Goal: Transaction & Acquisition: Purchase product/service

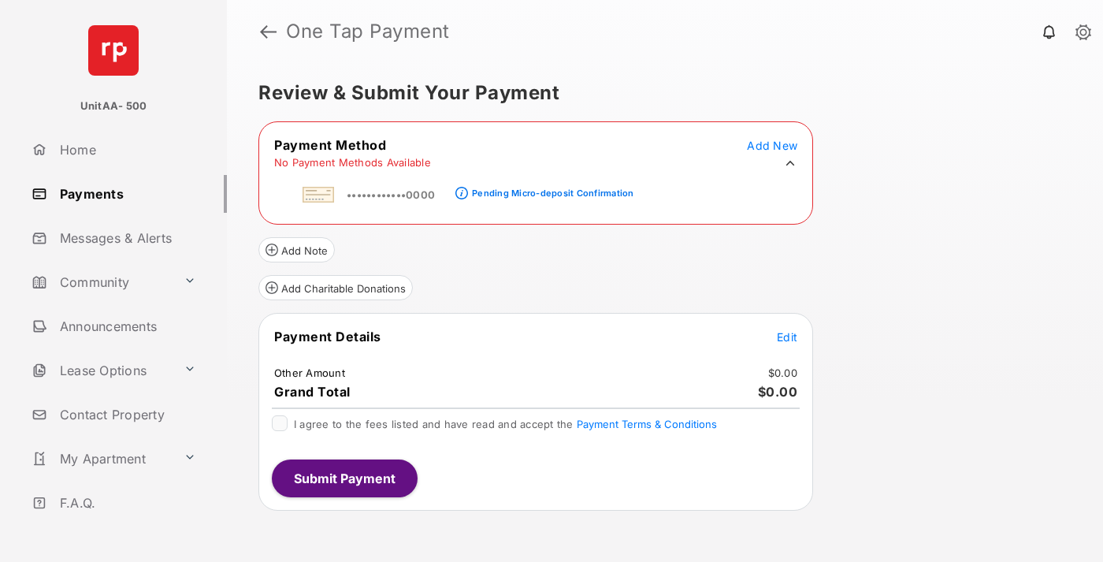
click at [550, 188] on div "Pending Micro-deposit Confirmation" at bounding box center [553, 193] width 162 height 11
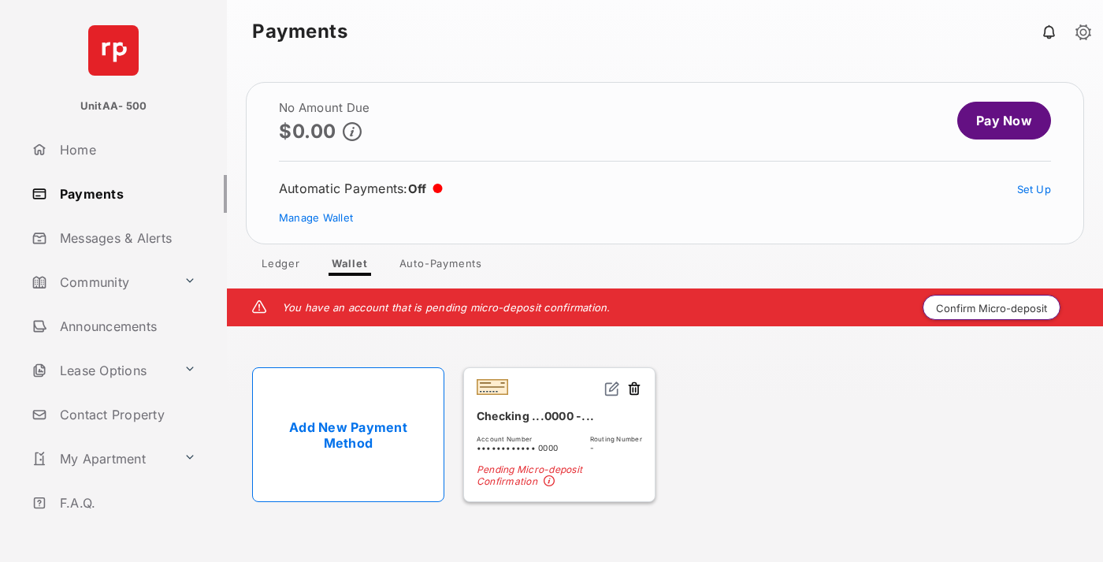
click at [992, 307] on button "Confirm Micro-deposit" at bounding box center [992, 307] width 138 height 25
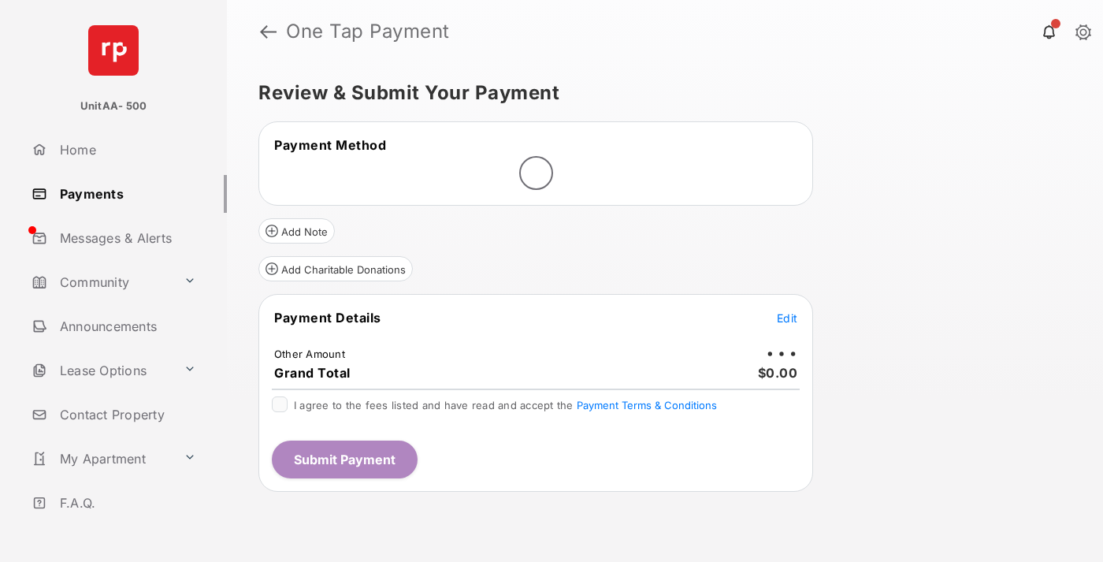
click at [787, 319] on span "Edit" at bounding box center [787, 317] width 20 height 13
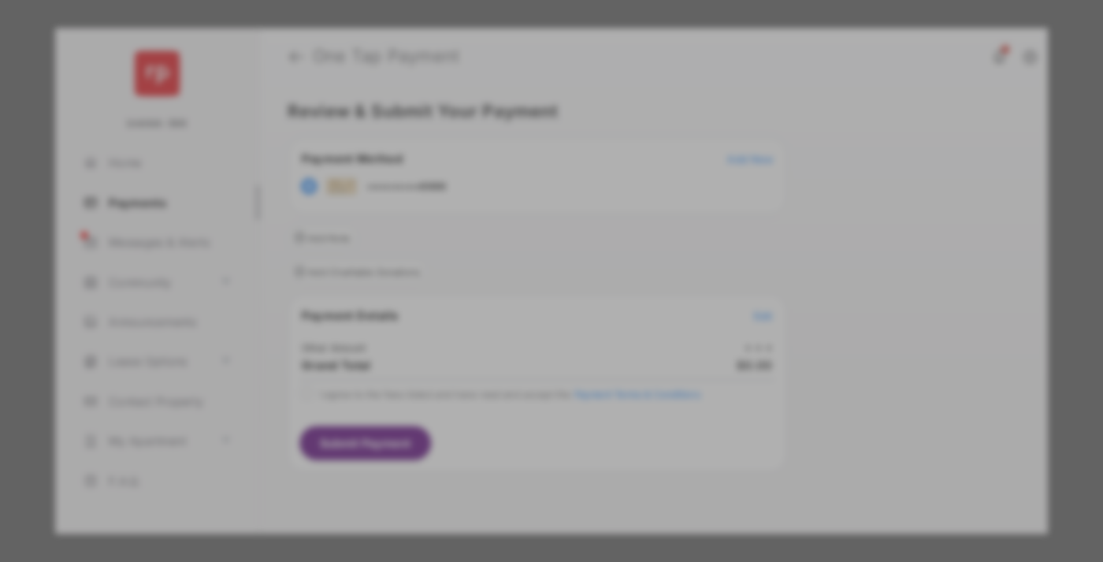
click at [522, 266] on div "Other Amount" at bounding box center [522, 266] width 255 height 27
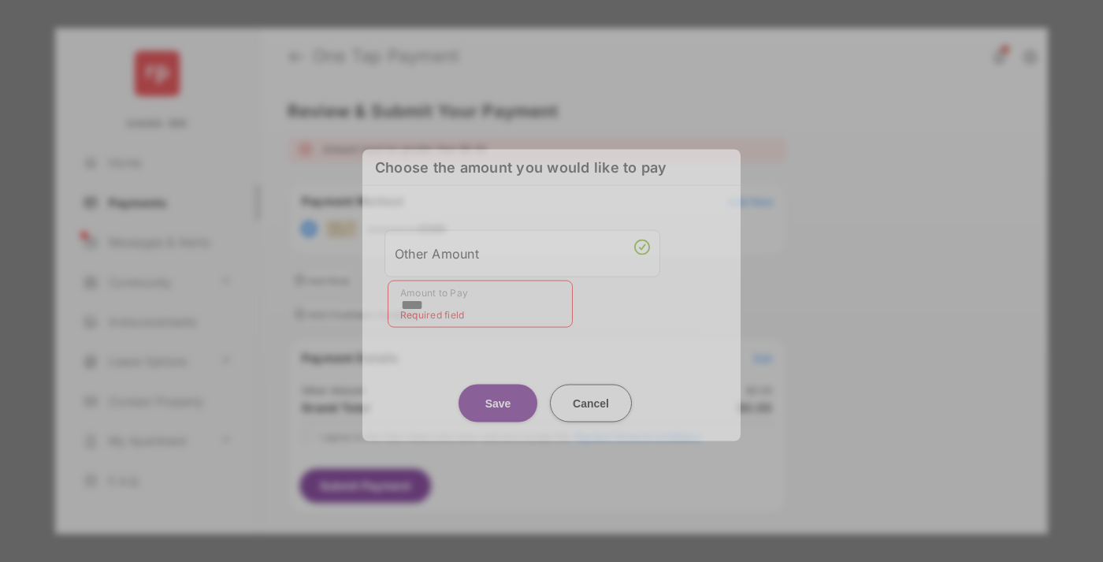
type input "****"
click at [498, 394] on button "Save" at bounding box center [498, 403] width 79 height 38
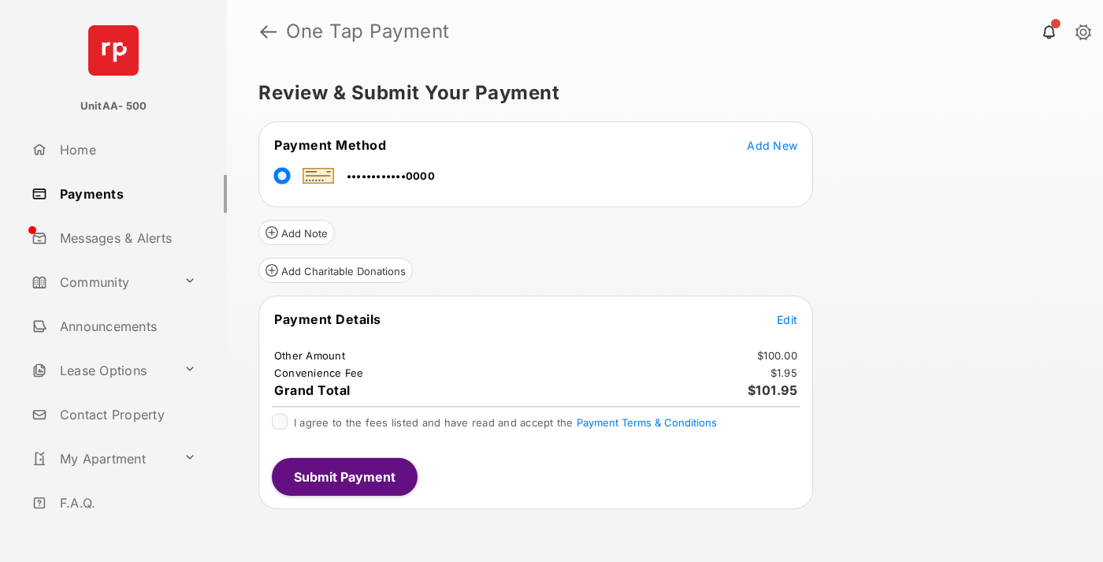
click at [787, 319] on span "Edit" at bounding box center [787, 319] width 20 height 13
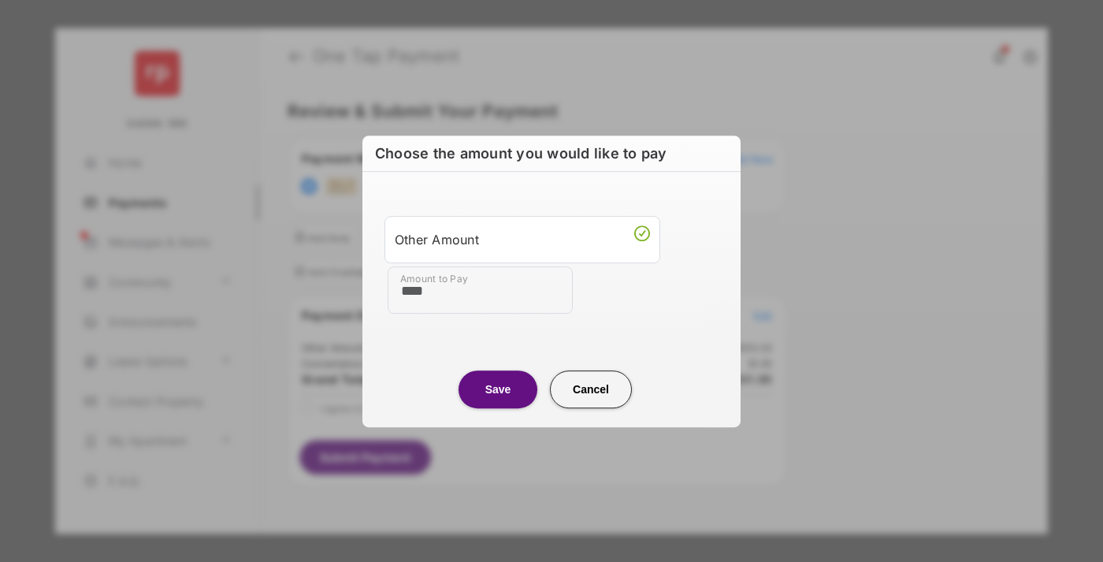
click at [498, 389] on button "Save" at bounding box center [498, 389] width 79 height 38
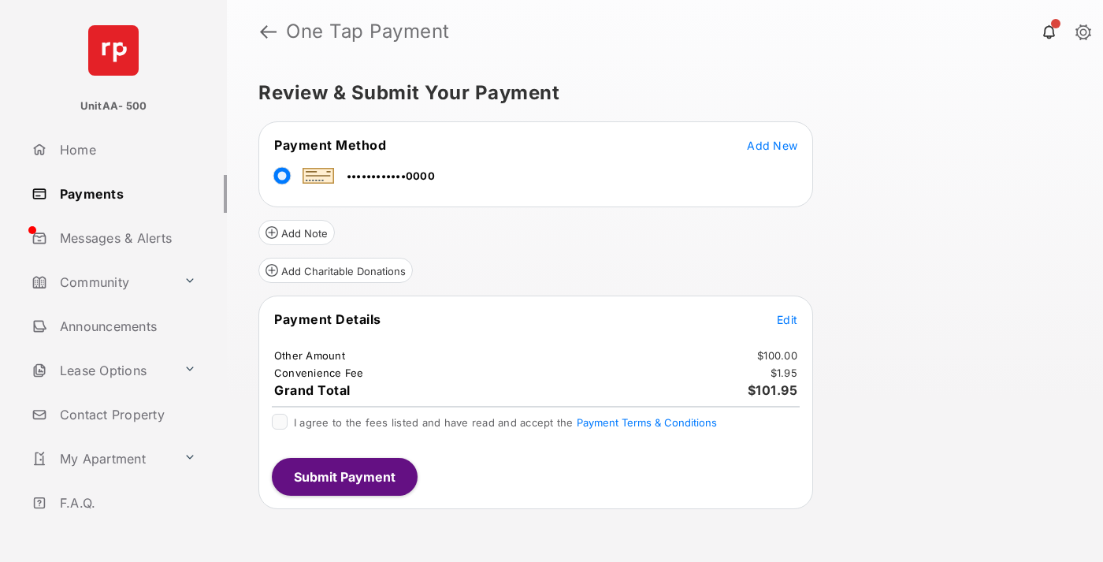
click at [344, 476] on button "Submit Payment" at bounding box center [345, 477] width 146 height 38
